Goal: Task Accomplishment & Management: Use online tool/utility

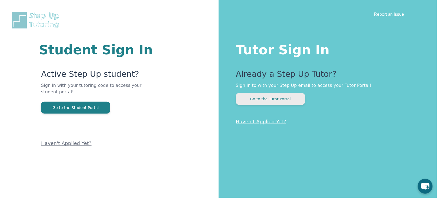
click at [277, 102] on button "Go to the Tutor Portal" at bounding box center [270, 99] width 69 height 12
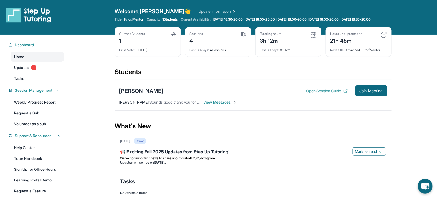
click at [315, 93] on button "Open Session Guide" at bounding box center [326, 90] width 41 height 5
click at [331, 93] on button "Open Session Guide" at bounding box center [326, 90] width 41 height 5
click at [366, 92] on span "Join Meeting" at bounding box center [371, 90] width 23 height 3
click at [364, 91] on button "Join Meeting" at bounding box center [371, 90] width 32 height 11
